Goal: Find contact information: Find contact information

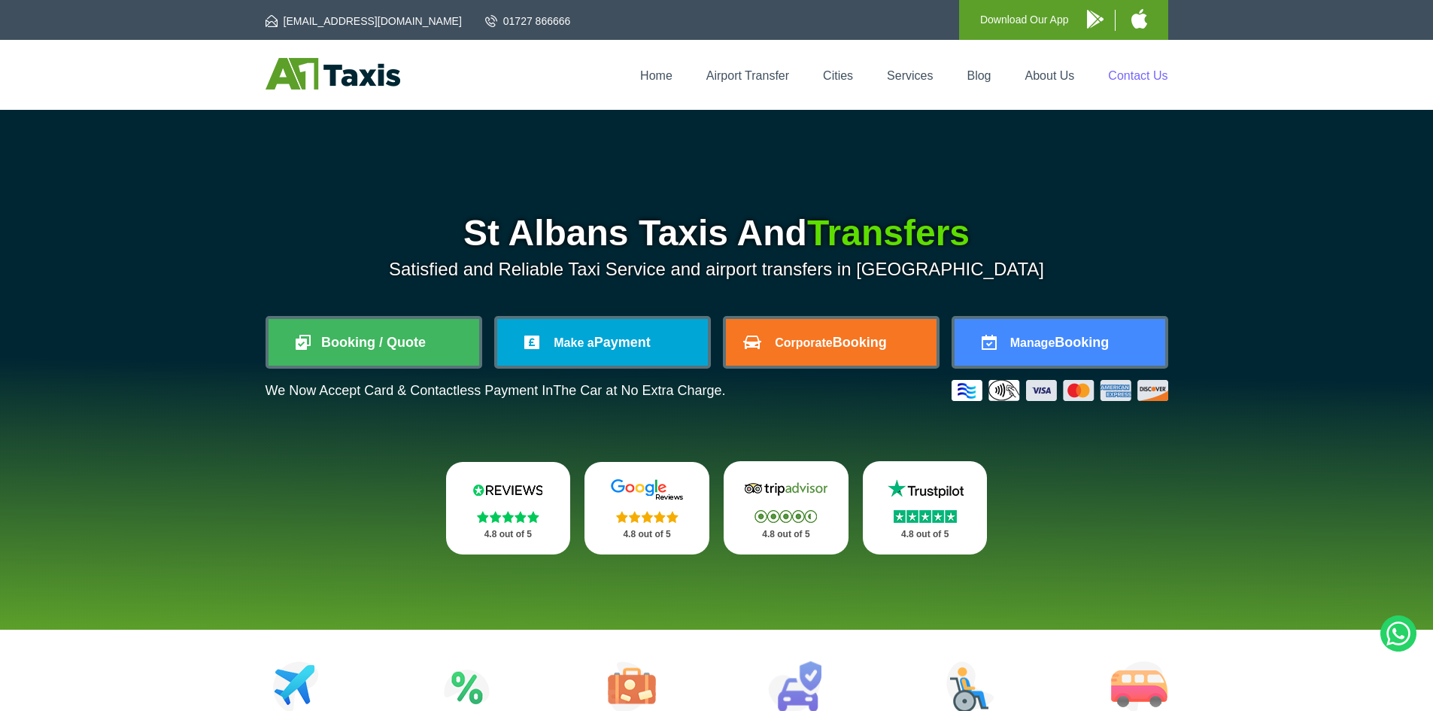
click at [1142, 71] on link "Contact Us" at bounding box center [1137, 75] width 59 height 13
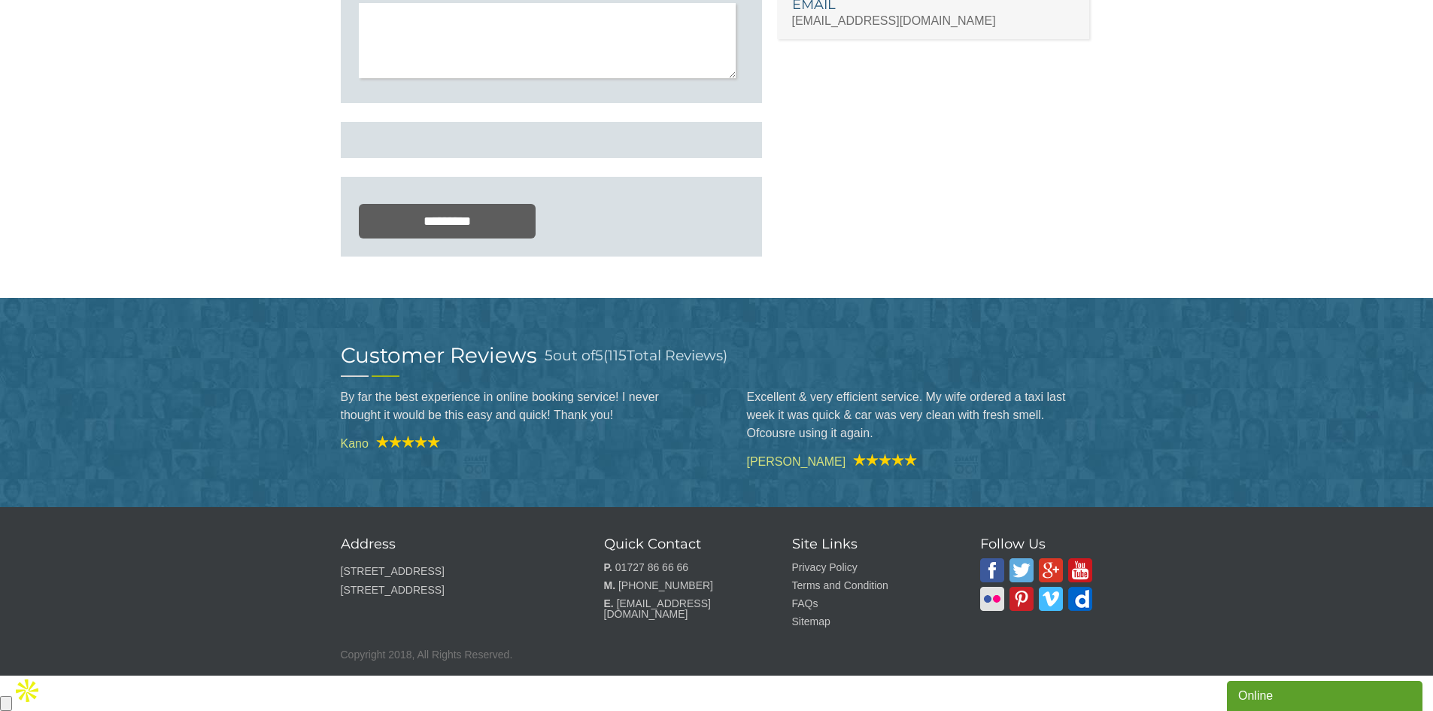
scroll to position [399, 0]
drag, startPoint x: 514, startPoint y: 623, endPoint x: 342, endPoint y: 610, distance: 172.8
click at [342, 599] on p "156b London Rd, St Albans AL1 1PQ, United Kingdom" at bounding box center [454, 581] width 226 height 38
copy p "156b London Rd, St Albans AL1 1PQ, United Kingdom"
drag, startPoint x: 696, startPoint y: 599, endPoint x: 615, endPoint y: 603, distance: 81.3
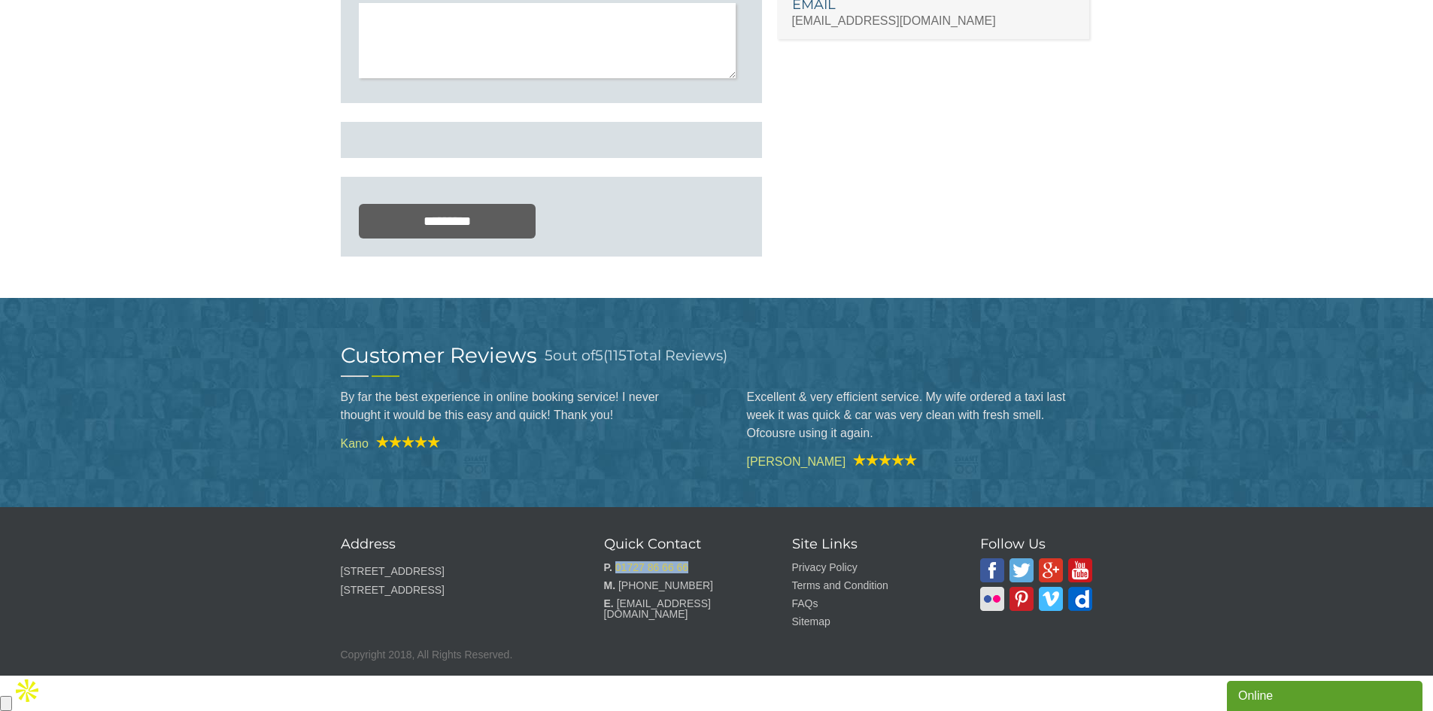
click at [615, 576] on li "P. 01727 86 66 66" at bounding box center [679, 567] width 150 height 18
copy link "01727 86 66 66"
